Goal: Information Seeking & Learning: Compare options

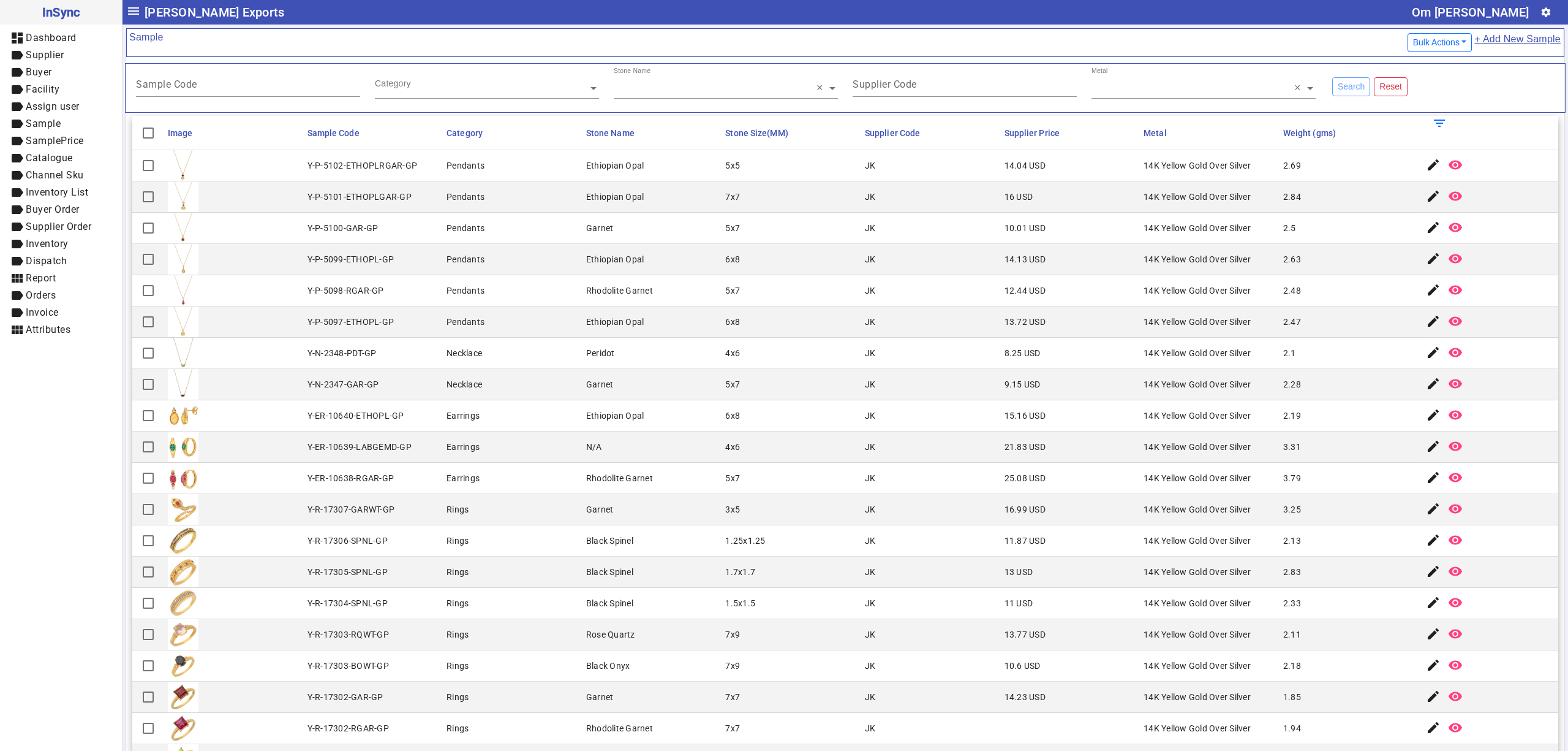
click at [648, 545] on mat-cell "Black Spinel" at bounding box center [652, 541] width 140 height 31
drag, startPoint x: 592, startPoint y: 621, endPoint x: 611, endPoint y: 665, distance: 47.9
click at [592, 619] on mat-cell "Black Spinel" at bounding box center [652, 603] width 140 height 31
click at [601, 44] on span at bounding box center [785, 42] width 1242 height 23
drag, startPoint x: 493, startPoint y: 580, endPoint x: 510, endPoint y: 648, distance: 70.1
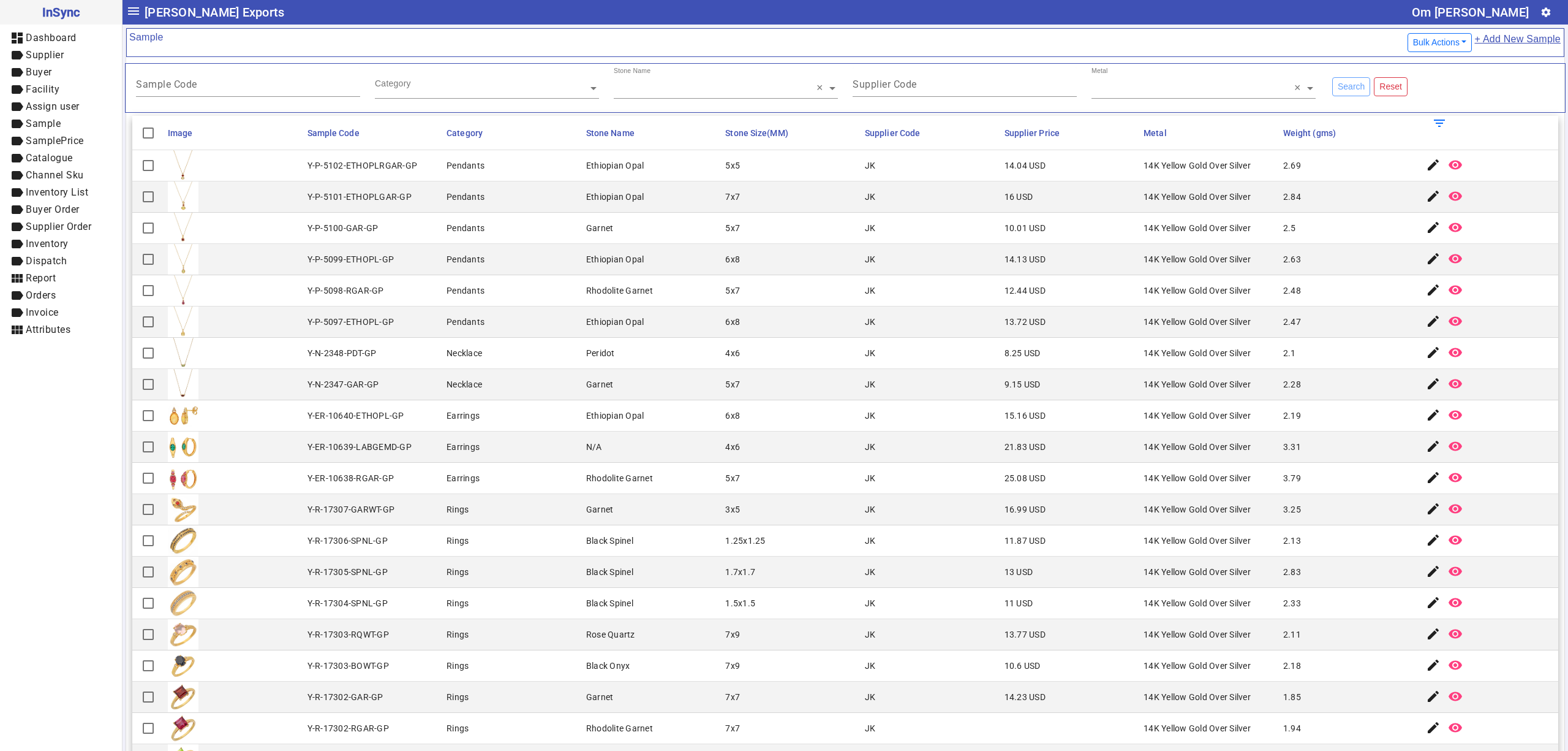
click at [493, 580] on mat-cell "Rings" at bounding box center [512, 572] width 140 height 31
drag, startPoint x: 689, startPoint y: 663, endPoint x: 689, endPoint y: 677, distance: 14.0
click at [689, 663] on mat-cell "Black Onyx" at bounding box center [652, 666] width 140 height 31
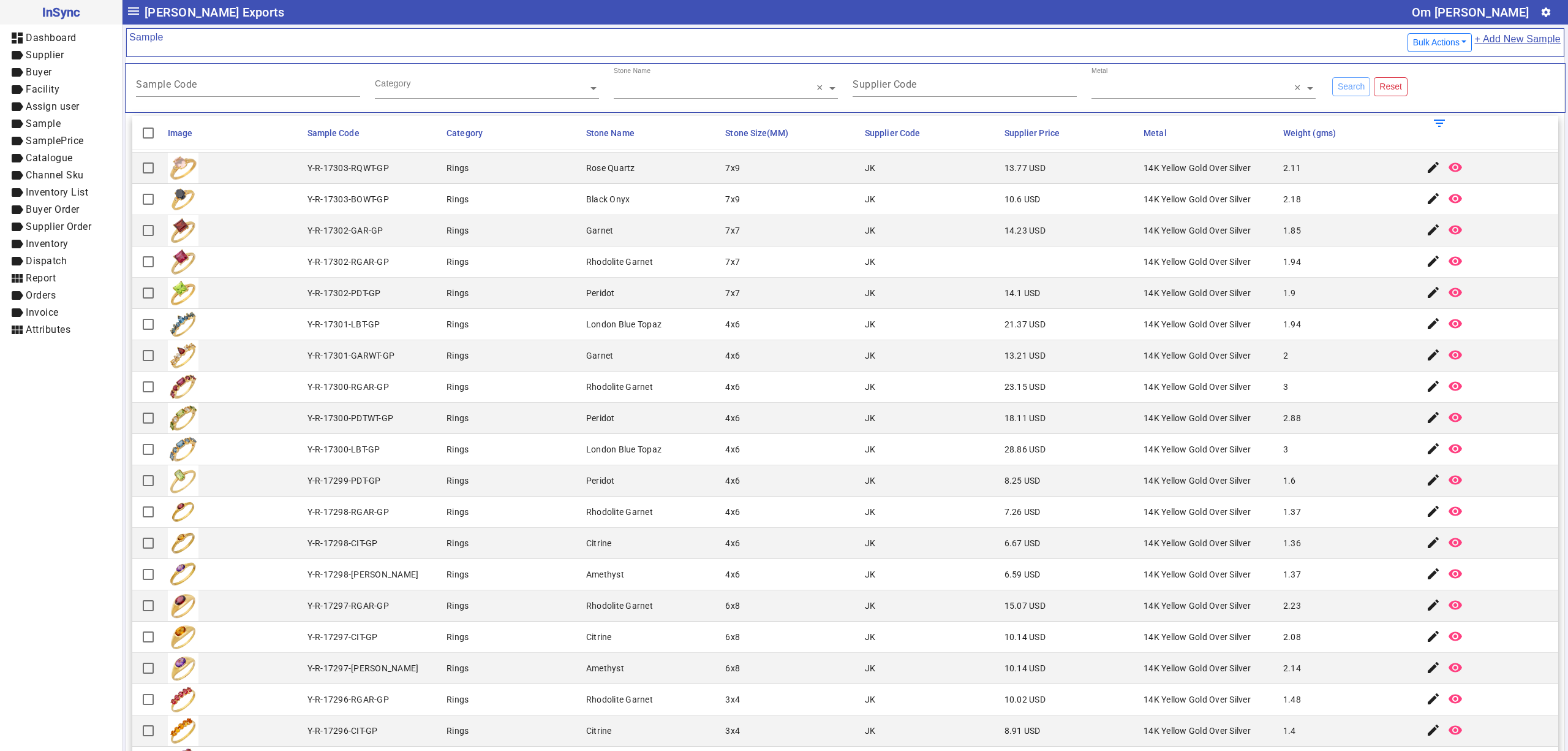
scroll to position [408, 0]
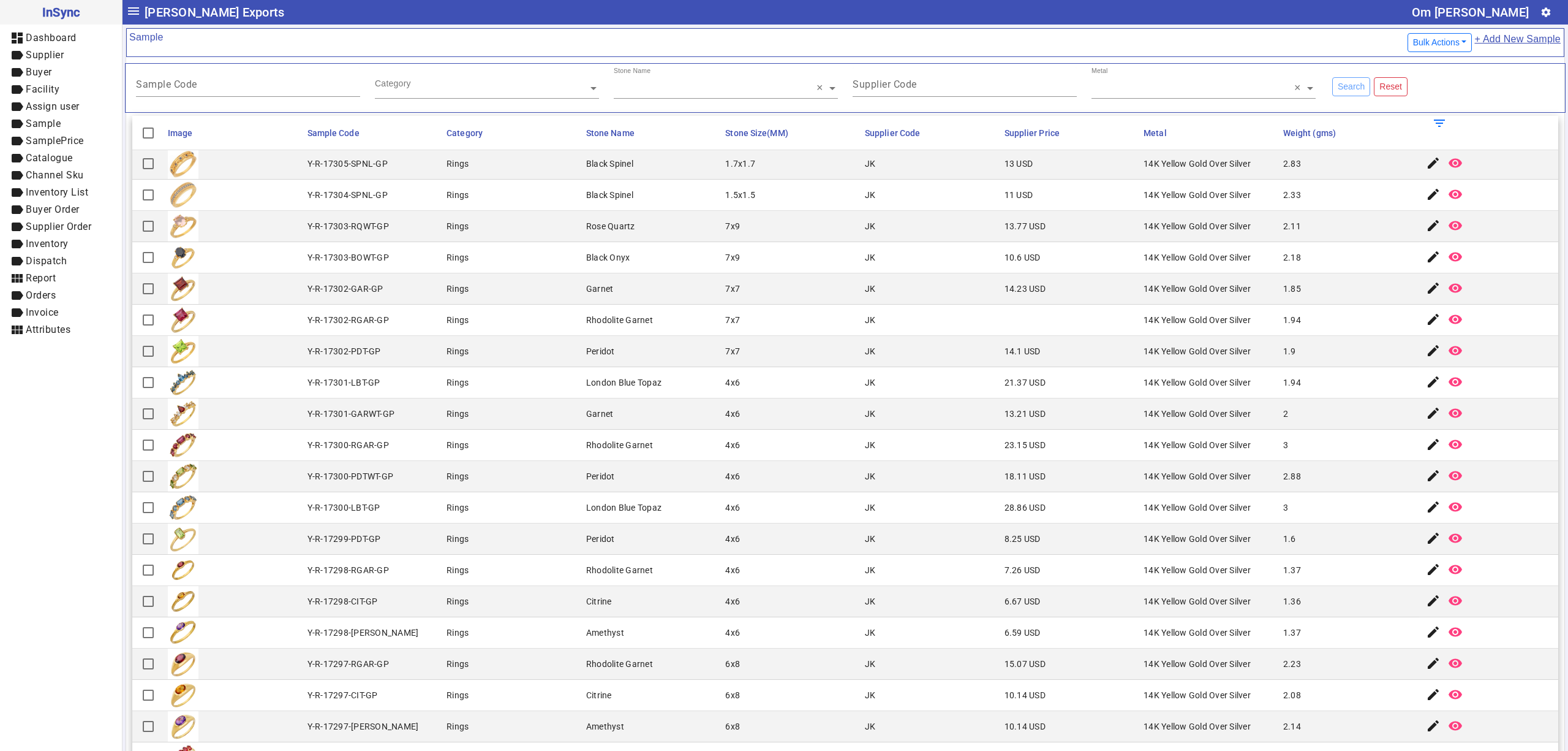
drag, startPoint x: 1133, startPoint y: 563, endPoint x: 1073, endPoint y: 564, distance: 60.0
click at [1140, 563] on mat-cell "14K Yellow Gold Over Silver" at bounding box center [1210, 571] width 140 height 31
click at [566, 555] on mat-cell "Rings" at bounding box center [512, 539] width 140 height 31
drag, startPoint x: 895, startPoint y: 304, endPoint x: 876, endPoint y: 337, distance: 38.1
click at [895, 304] on mat-cell "JK" at bounding box center [931, 289] width 140 height 31
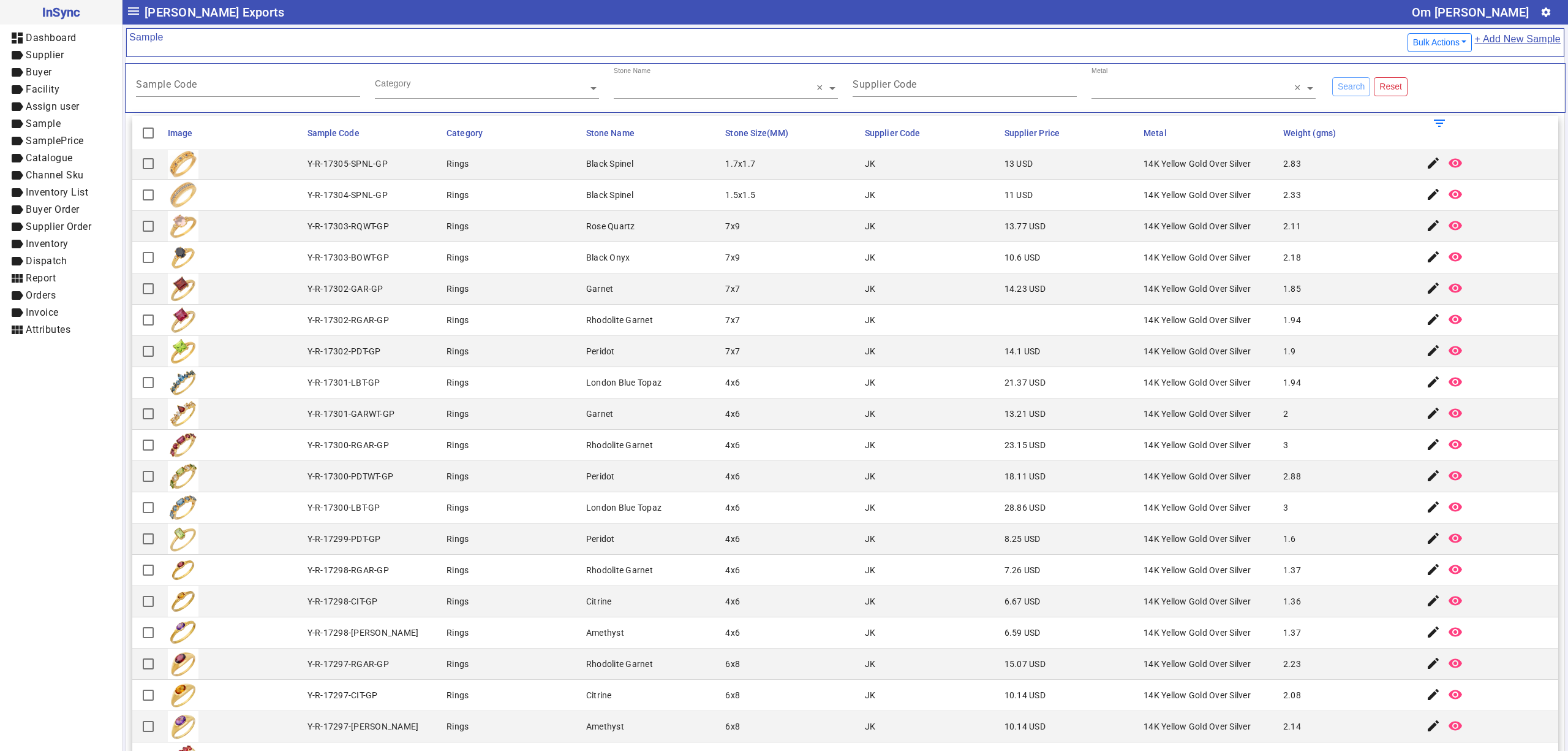
click at [1140, 473] on mat-cell "14K Yellow Gold Over Silver" at bounding box center [1210, 476] width 140 height 31
click at [595, 491] on mat-cell "Peridot" at bounding box center [652, 476] width 140 height 31
click at [1143, 545] on div "14K Yellow Gold Over Silver" at bounding box center [1197, 538] width 107 height 12
click at [510, 291] on mat-cell "Rings" at bounding box center [512, 289] width 140 height 31
click at [691, 184] on mat-cell "Black Spinel" at bounding box center [652, 195] width 140 height 31
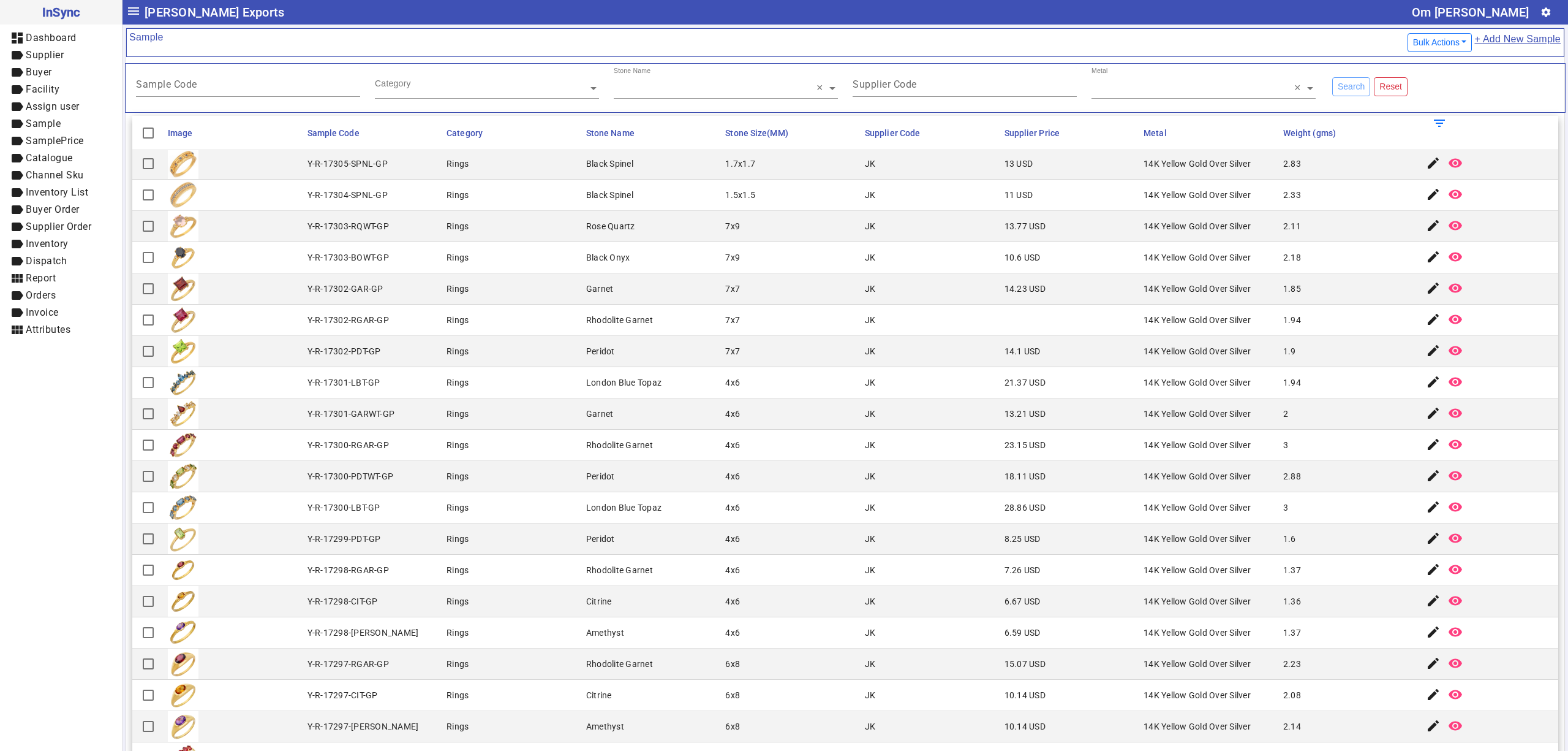
click at [846, 293] on mat-row "Y-R-17302-GAR-GP Rings Garnet 7x7 JK 14.23 USD 14K Yellow Gold Over Silver 1.85…" at bounding box center [845, 289] width 1426 height 31
click at [582, 366] on mat-cell "Peridot" at bounding box center [652, 351] width 140 height 31
click at [548, 366] on mat-cell "Rings" at bounding box center [512, 351] width 140 height 31
click at [368, 509] on div "Y-R-17300-LBT-GP" at bounding box center [343, 507] width 73 height 12
click at [454, 567] on mat-cell "Rings" at bounding box center [512, 571] width 140 height 31
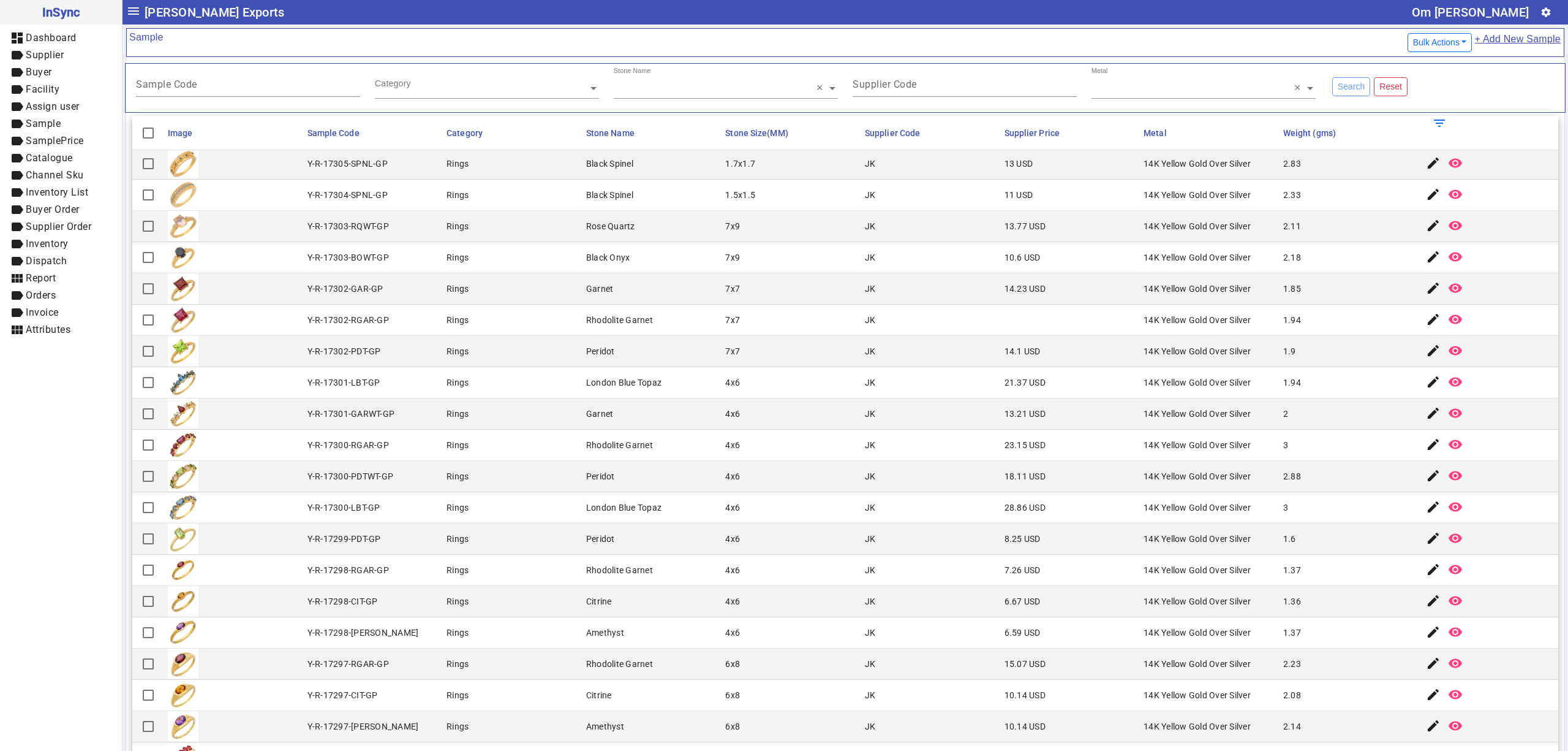
click at [320, 260] on div "Y-R-17303-BOWT-GP" at bounding box center [348, 257] width 81 height 12
drag, startPoint x: 443, startPoint y: 486, endPoint x: 568, endPoint y: 643, distance: 200.7
click at [446, 482] on div "Rings" at bounding box center [457, 476] width 22 height 12
click at [227, 268] on mat-cell at bounding box center [234, 258] width 140 height 31
click at [814, 295] on mat-cell "7x7" at bounding box center [791, 289] width 140 height 31
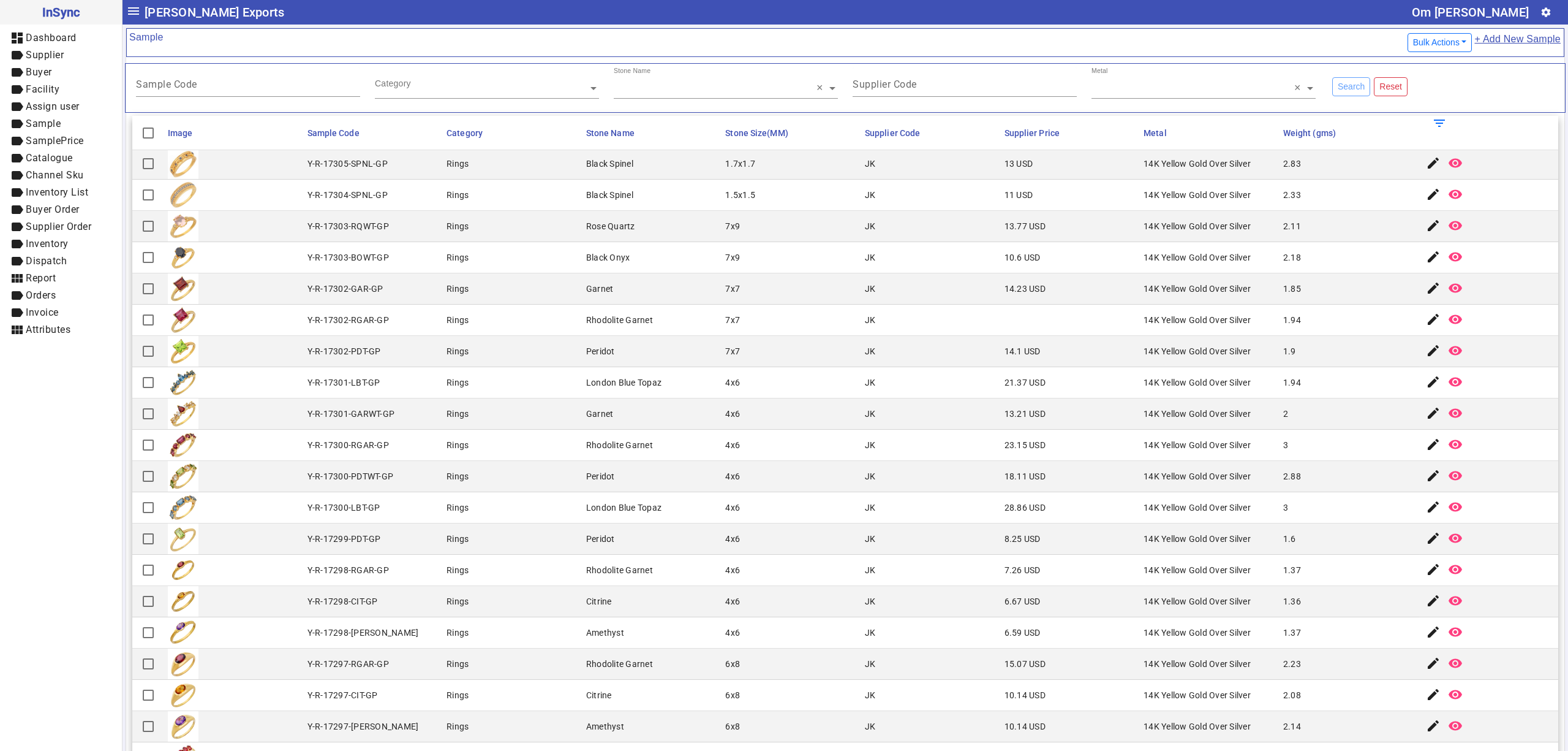
click at [1012, 221] on mat-cell "13.77 USD" at bounding box center [1071, 226] width 140 height 31
drag, startPoint x: 439, startPoint y: 605, endPoint x: 479, endPoint y: 666, distance: 72.9
click at [443, 605] on mat-cell "Rings" at bounding box center [512, 601] width 140 height 31
click at [1143, 354] on div "14K Yellow Gold Over Silver" at bounding box center [1197, 351] width 107 height 12
click at [1143, 544] on div "14K Yellow Gold Over Silver" at bounding box center [1197, 538] width 107 height 12
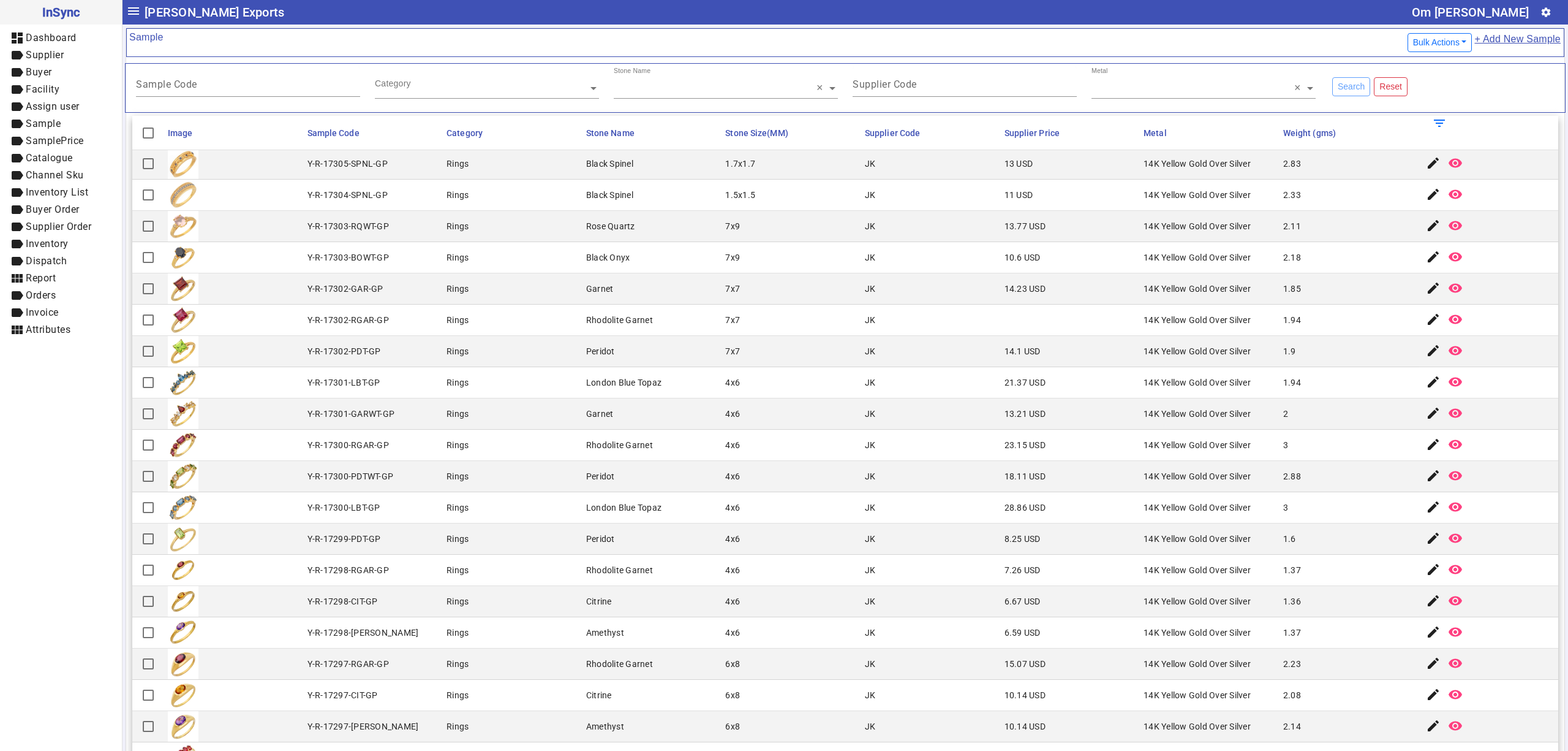
click at [1211, 440] on mat-cell "14K Yellow Gold Over Silver" at bounding box center [1210, 445] width 140 height 31
click at [823, 415] on mat-cell "4x6" at bounding box center [791, 414] width 140 height 31
click at [610, 411] on mat-cell "Garnet" at bounding box center [652, 414] width 140 height 31
click at [531, 418] on mat-cell "Rings" at bounding box center [512, 414] width 140 height 31
click at [1368, 649] on mat-cell "1.37" at bounding box center [1349, 633] width 140 height 31
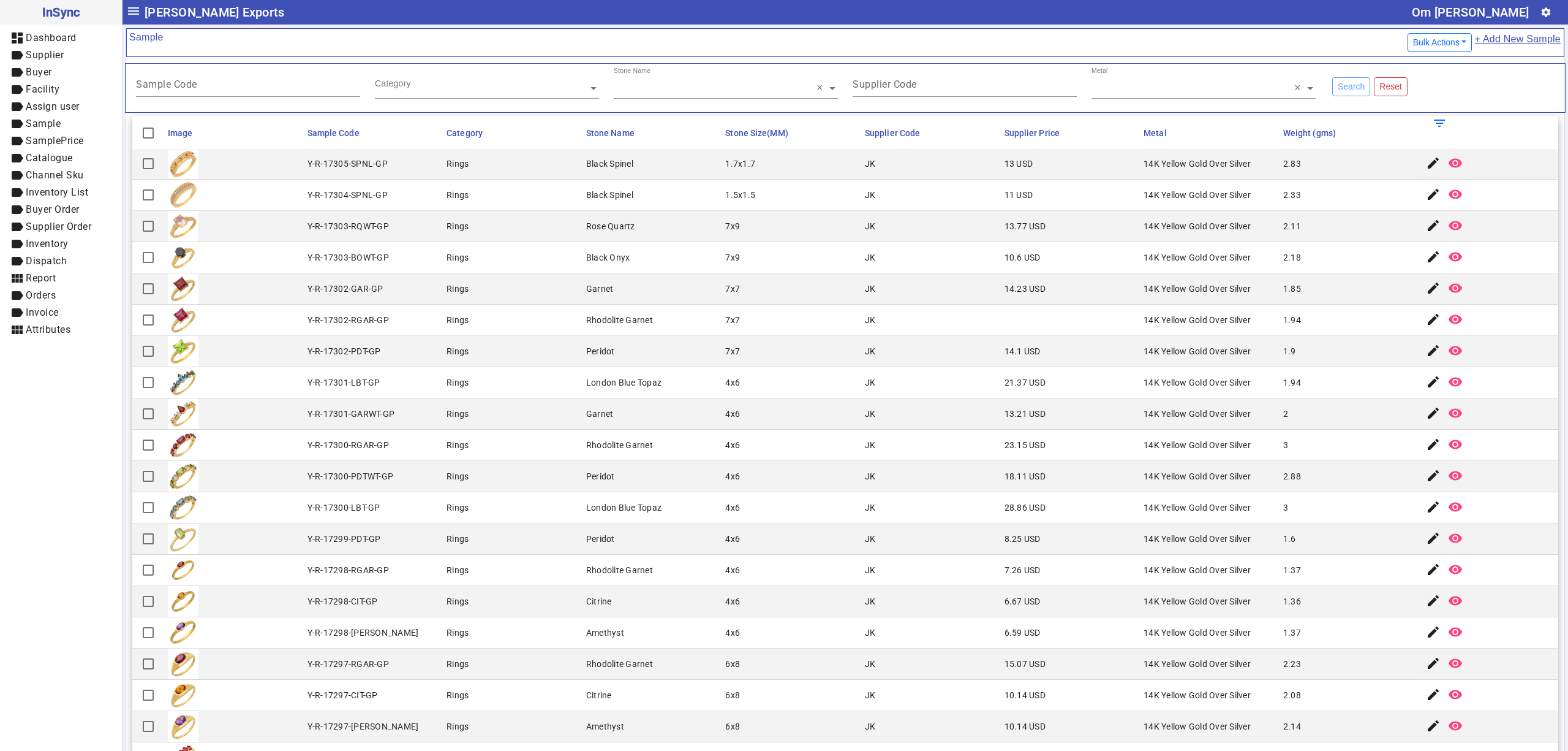
drag, startPoint x: 643, startPoint y: 410, endPoint x: 643, endPoint y: 438, distance: 28.0
click at [643, 410] on mat-cell "Garnet" at bounding box center [652, 414] width 140 height 31
click at [792, 273] on mat-cell "7x9" at bounding box center [791, 258] width 140 height 31
click at [635, 593] on mat-cell "Citrine" at bounding box center [652, 601] width 140 height 31
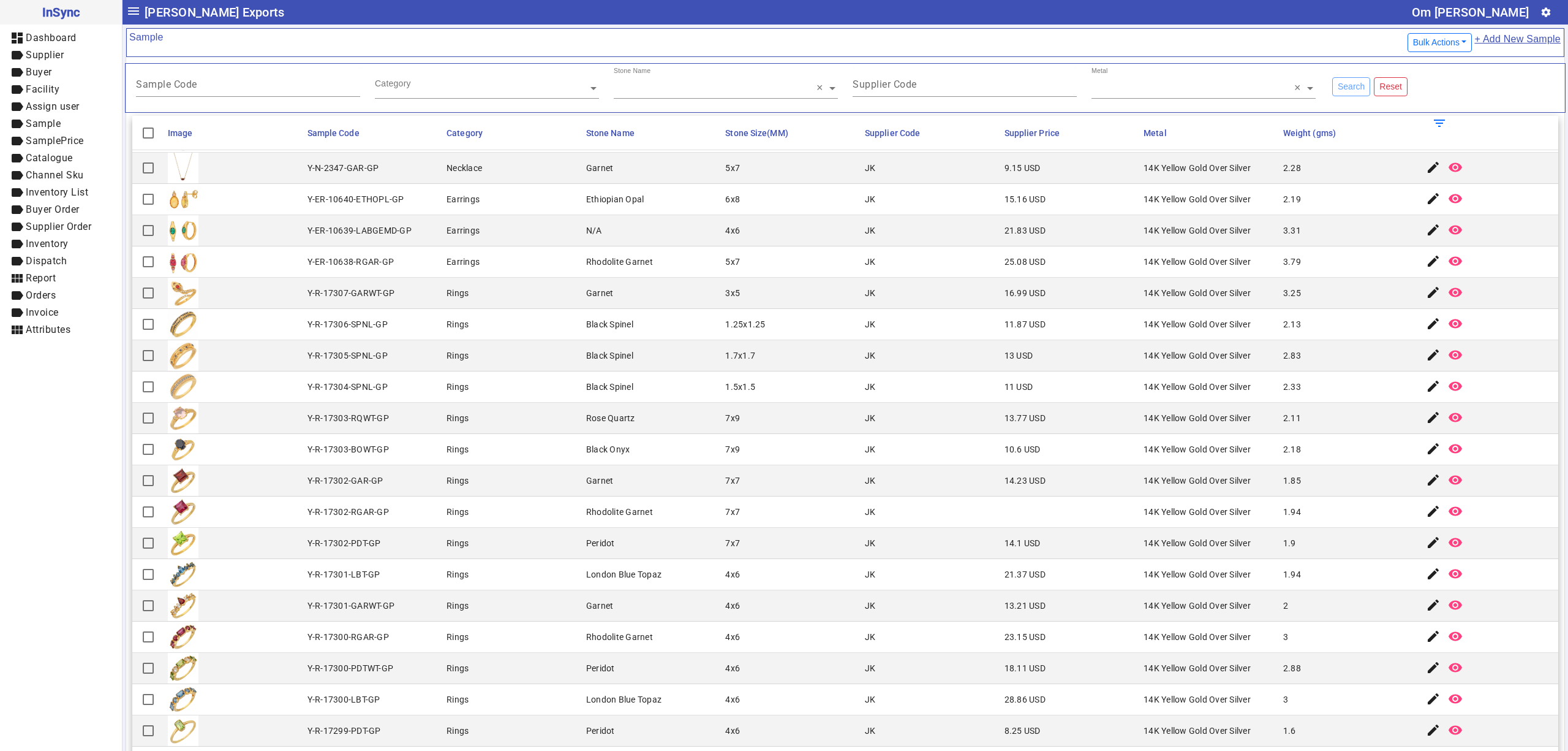
scroll to position [136, 0]
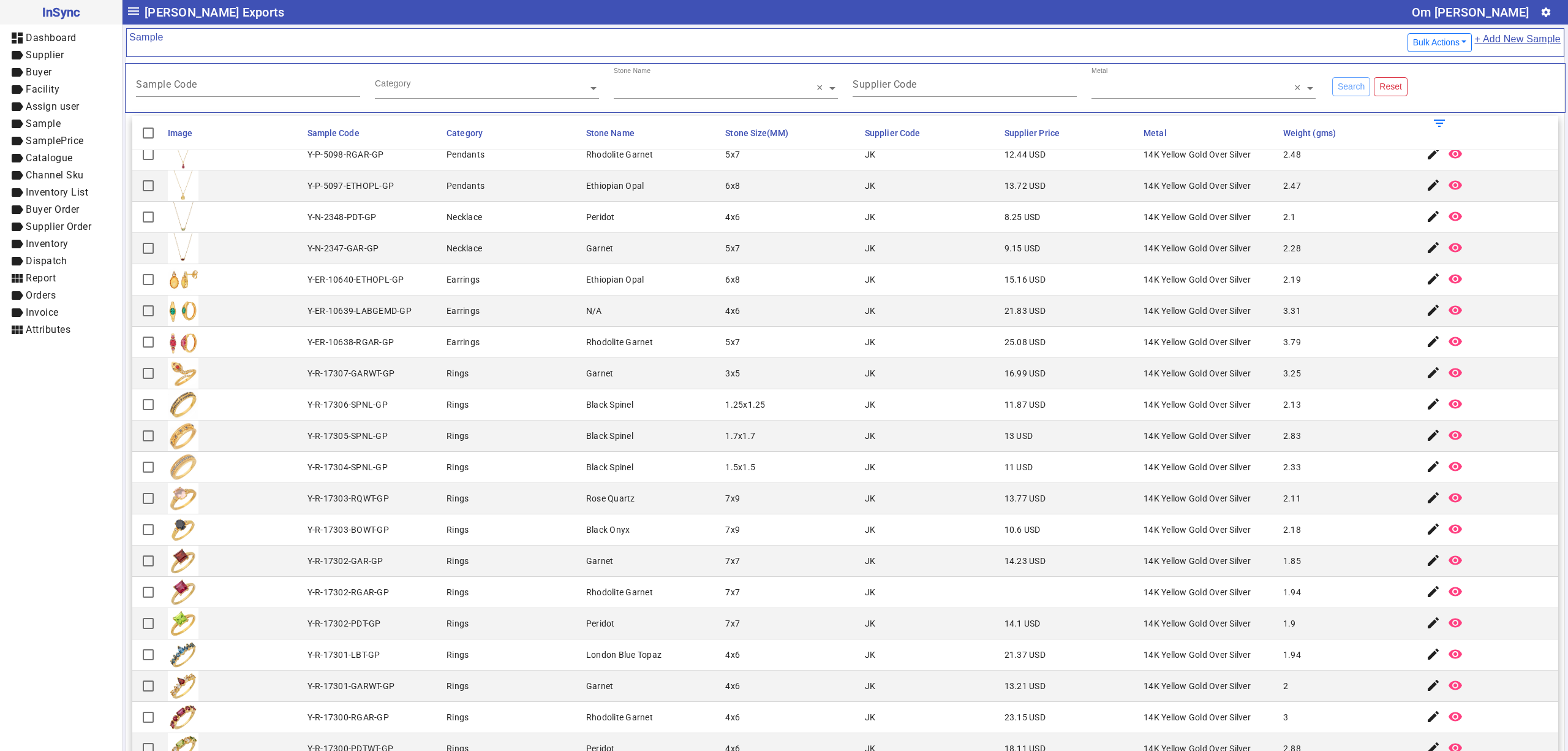
click at [809, 253] on mat-cell "5x7" at bounding box center [791, 248] width 140 height 31
click at [885, 250] on mat-cell "JK" at bounding box center [931, 248] width 140 height 31
click at [874, 248] on mat-cell "JK" at bounding box center [931, 248] width 140 height 31
click at [816, 403] on mat-cell "1.25x1.25" at bounding box center [791, 405] width 140 height 31
drag, startPoint x: 871, startPoint y: 240, endPoint x: 781, endPoint y: 330, distance: 127.3
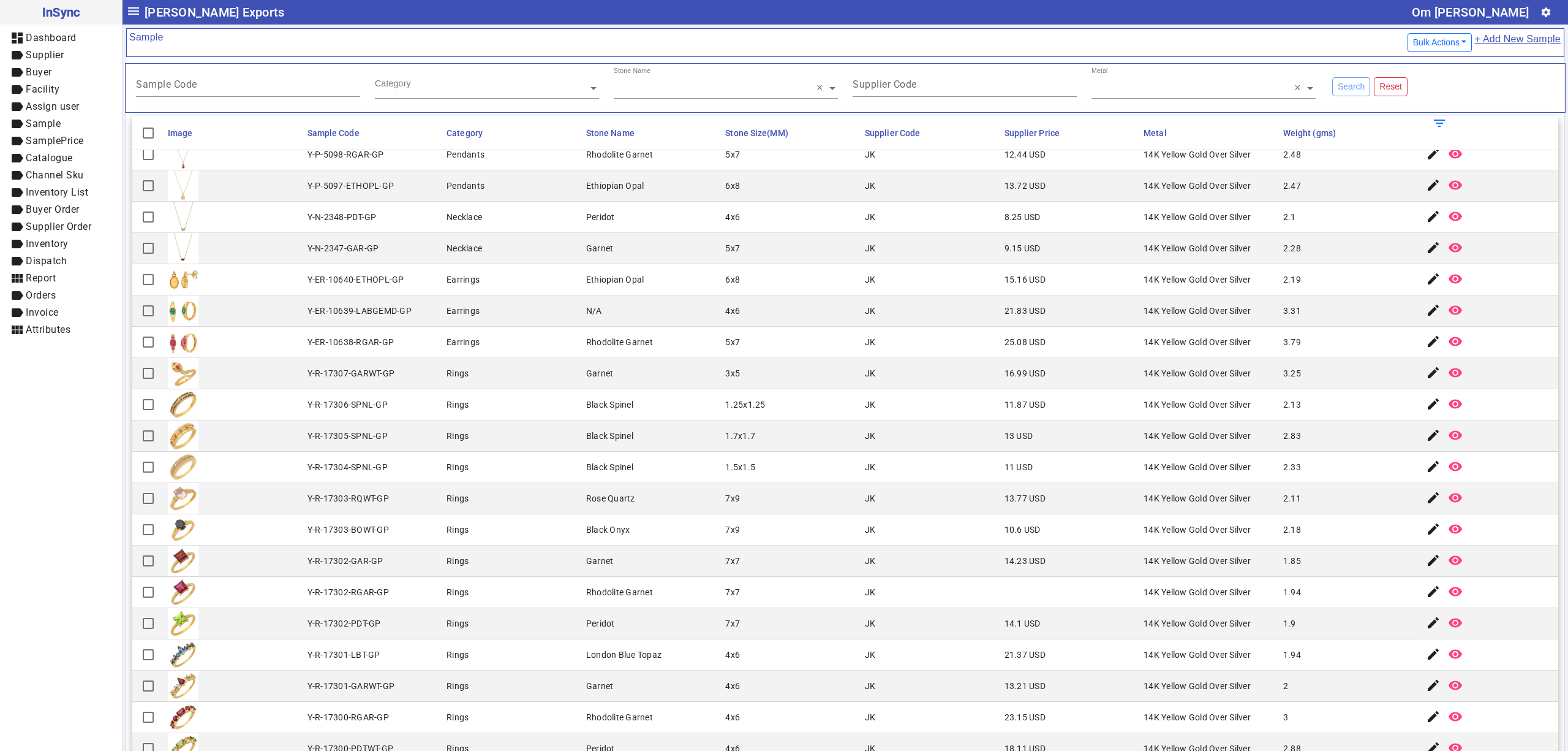
click at [871, 240] on mat-cell "JK" at bounding box center [931, 248] width 140 height 31
click at [571, 461] on mat-cell "Rings" at bounding box center [512, 467] width 140 height 31
click at [738, 258] on mat-cell "5x7" at bounding box center [791, 248] width 140 height 31
click at [499, 356] on mat-cell "Earrings" at bounding box center [512, 342] width 140 height 31
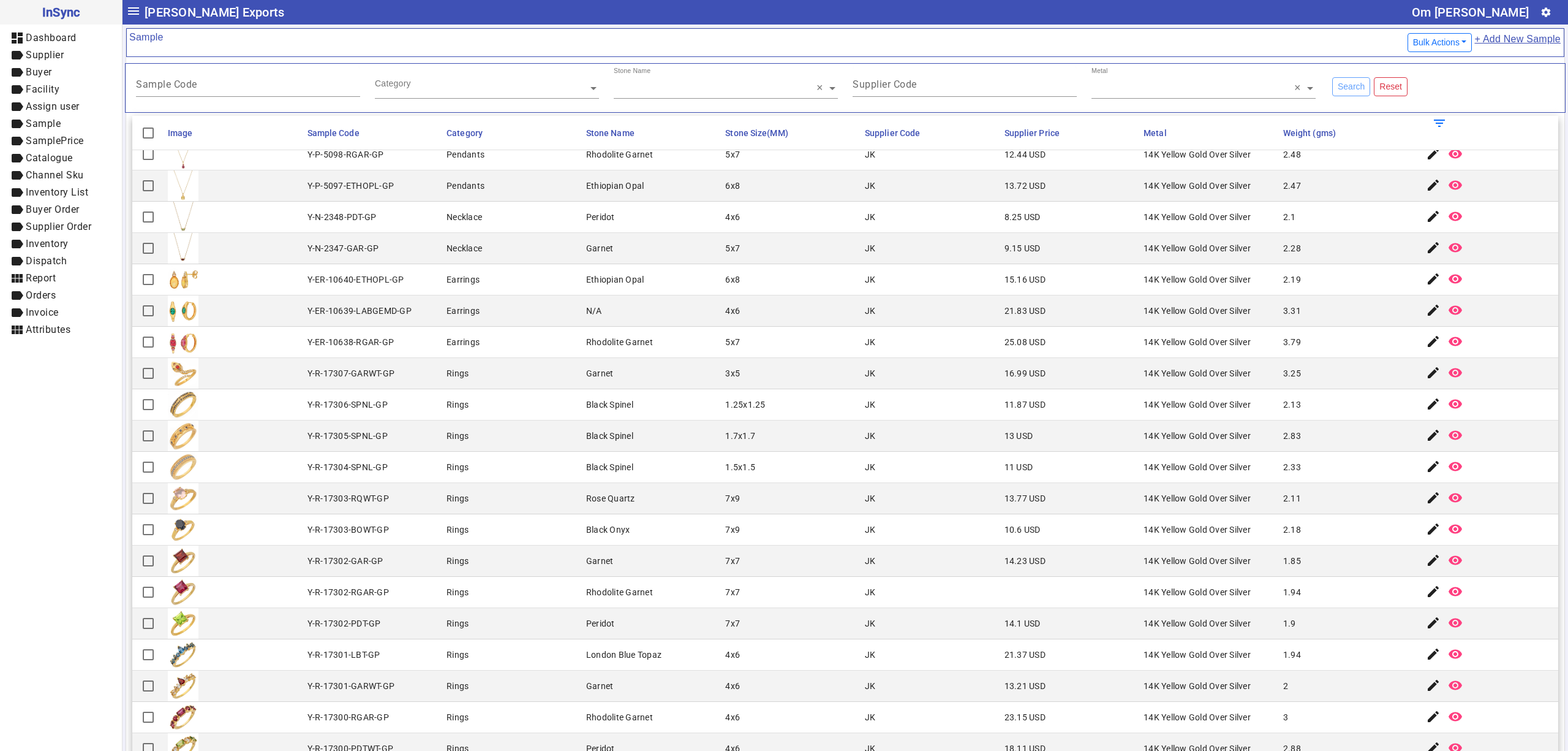
click at [499, 356] on mat-cell "Earrings" at bounding box center [512, 342] width 140 height 31
